Goal: Task Accomplishment & Management: Manage account settings

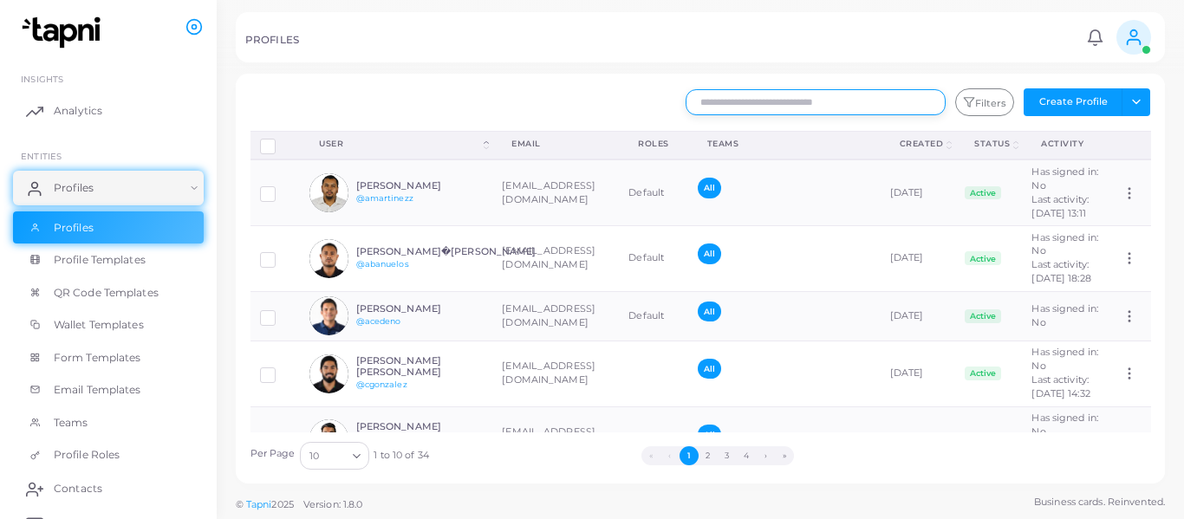
click at [783, 101] on input "text" at bounding box center [816, 102] width 260 height 26
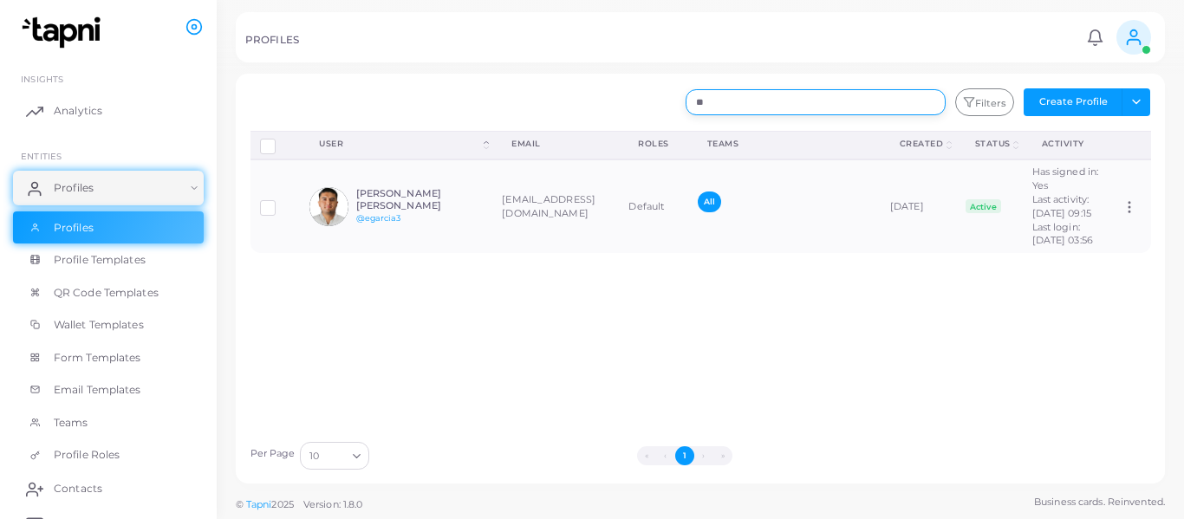
type input "*"
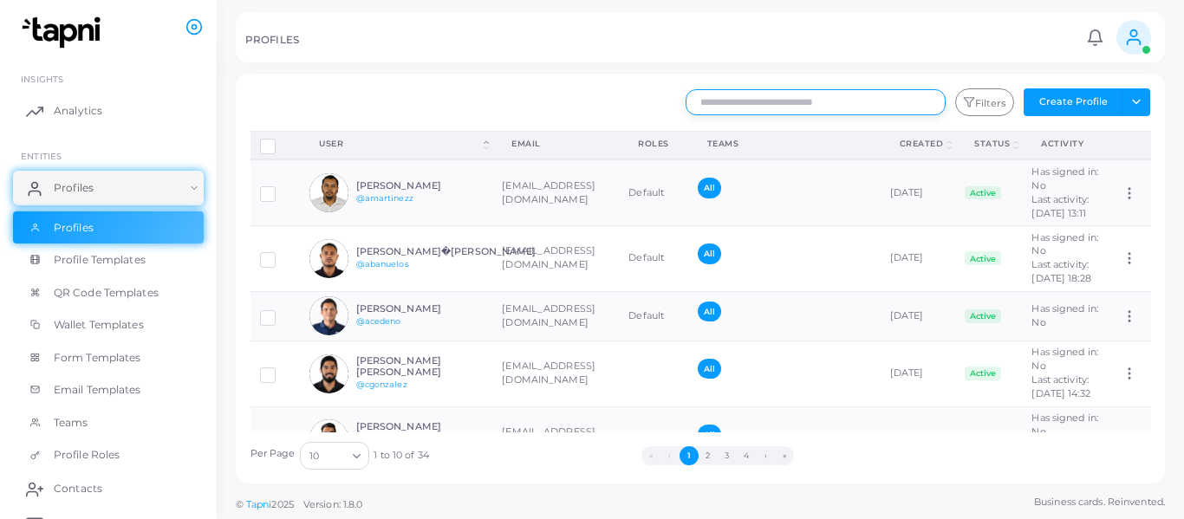
click at [1135, 36] on circle at bounding box center [1133, 33] width 6 height 6
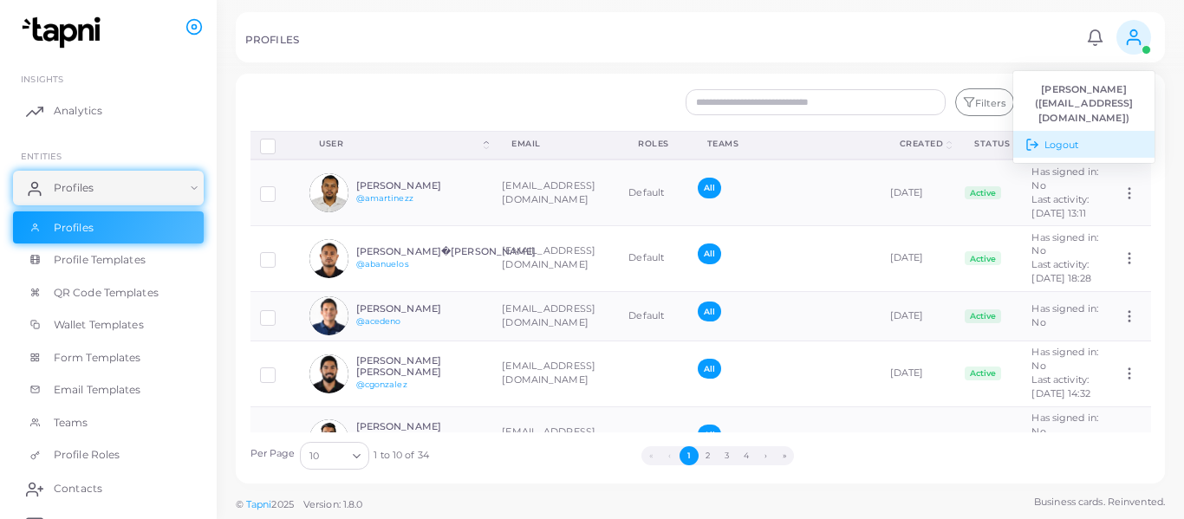
click at [1065, 148] on span "Logout" at bounding box center [1062, 145] width 35 height 15
